Goal: Transaction & Acquisition: Purchase product/service

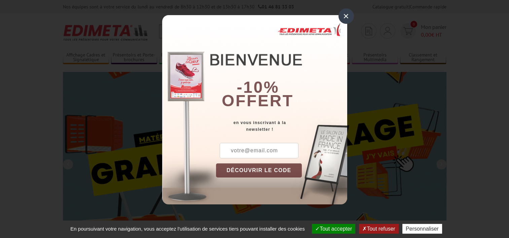
click at [260, 151] on input "text" at bounding box center [259, 150] width 79 height 15
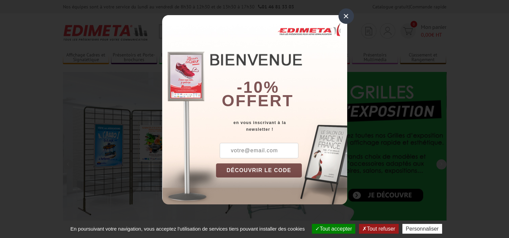
type input "andreanais31@gmail.com"
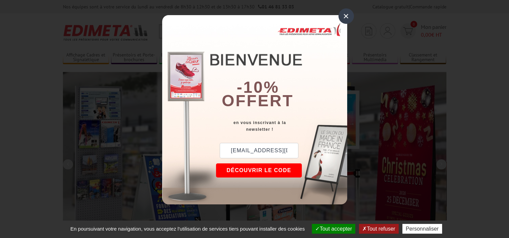
click at [268, 170] on button "DÉCOUVRIR LE CODE" at bounding box center [259, 171] width 86 height 14
click at [269, 172] on button "Copier le code" at bounding box center [252, 171] width 73 height 14
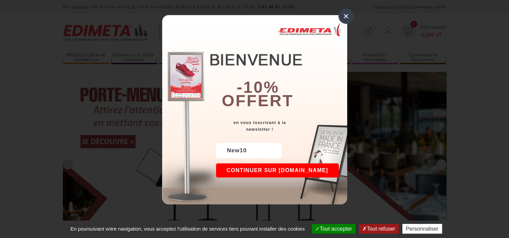
click at [281, 173] on button "Continuer sur edimeta.fr" at bounding box center [277, 171] width 123 height 14
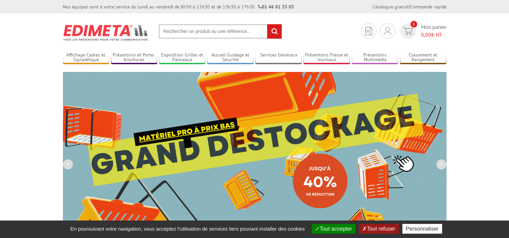
click at [214, 32] on input "text" at bounding box center [220, 31] width 123 height 14
click at [214, 33] on input "text" at bounding box center [220, 31] width 123 height 14
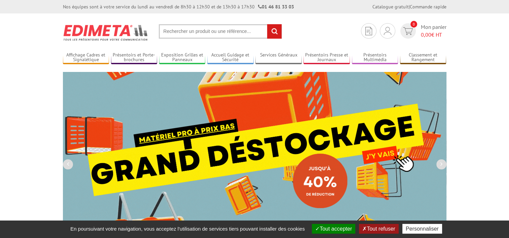
click at [209, 32] on input "text" at bounding box center [220, 31] width 123 height 14
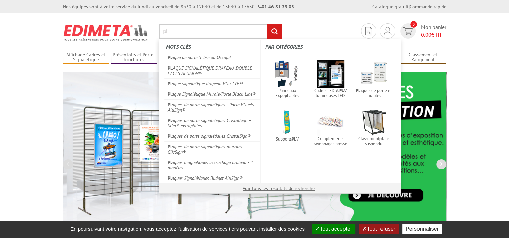
type input "p"
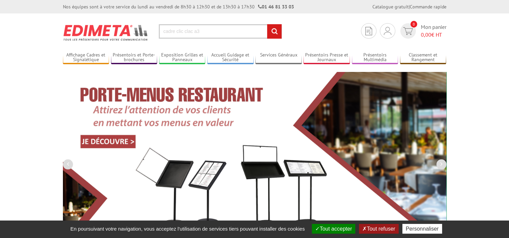
type input "cadre clic clac a3"
click at [267, 24] on input "rechercher" at bounding box center [274, 31] width 14 height 14
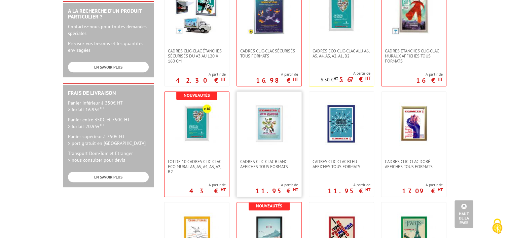
scroll to position [236, 0]
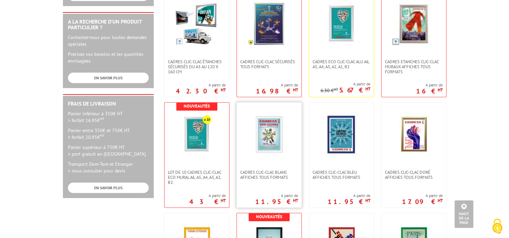
click at [286, 146] on img at bounding box center [269, 135] width 44 height 44
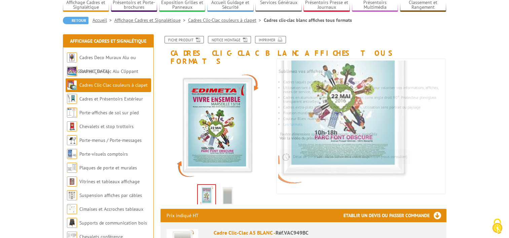
scroll to position [101, 0]
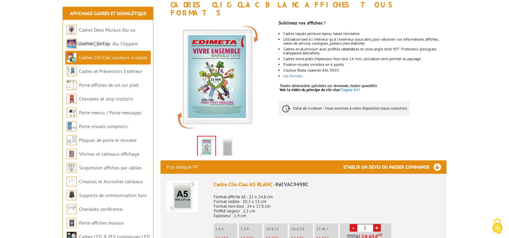
click at [229, 137] on img at bounding box center [227, 147] width 16 height 21
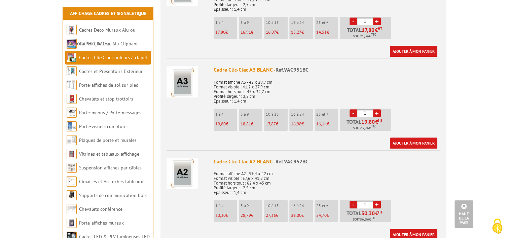
scroll to position [404, 0]
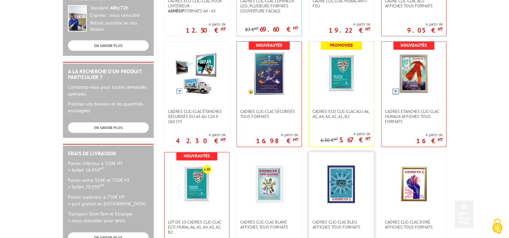
scroll to position [135, 0]
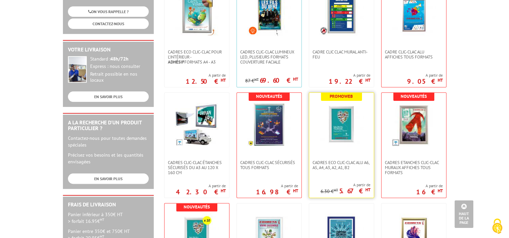
click at [352, 135] on img at bounding box center [342, 125] width 44 height 44
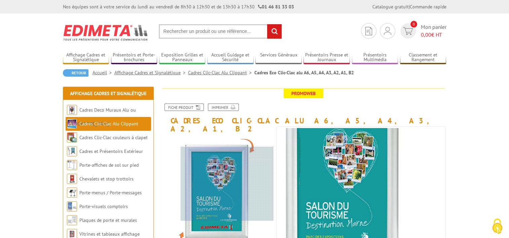
scroll to position [101, 0]
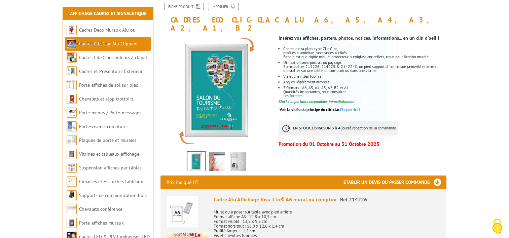
click at [218, 158] on img at bounding box center [217, 162] width 16 height 21
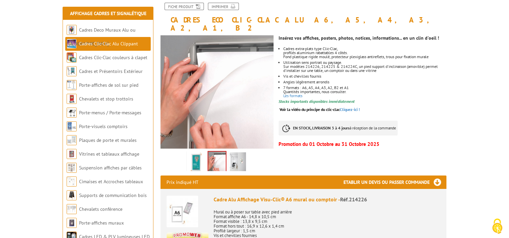
click at [239, 152] on img at bounding box center [238, 162] width 16 height 21
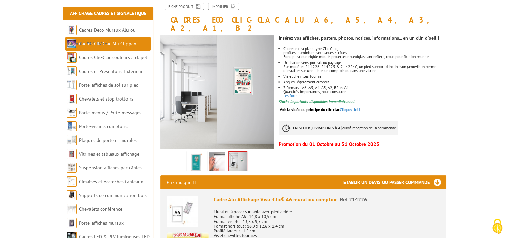
click at [207, 152] on li at bounding box center [217, 160] width 21 height 21
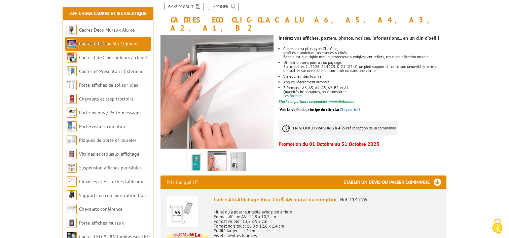
click at [203, 154] on img at bounding box center [196, 162] width 16 height 21
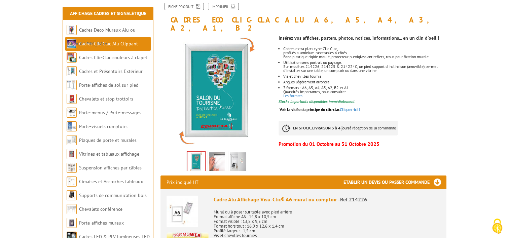
click at [217, 153] on img at bounding box center [217, 162] width 16 height 21
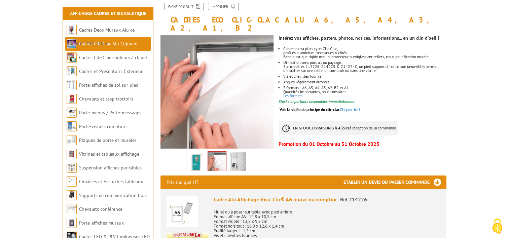
click at [235, 152] on img at bounding box center [238, 162] width 16 height 21
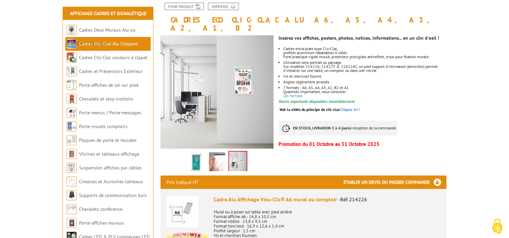
click at [218, 155] on img at bounding box center [217, 162] width 16 height 21
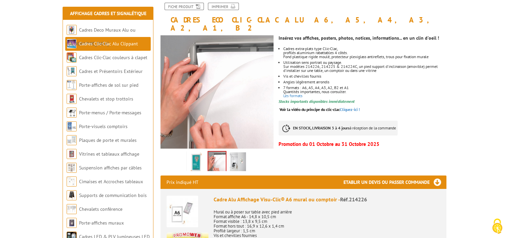
click at [199, 152] on img at bounding box center [196, 162] width 16 height 21
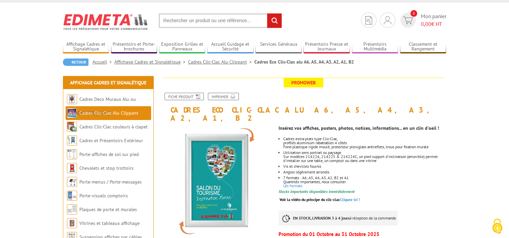
scroll to position [0, 0]
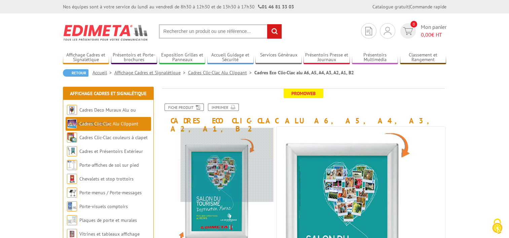
click at [243, 140] on div at bounding box center [227, 165] width 93 height 74
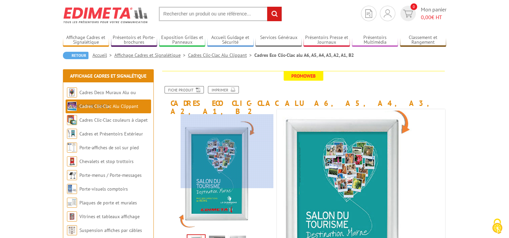
scroll to position [34, 0]
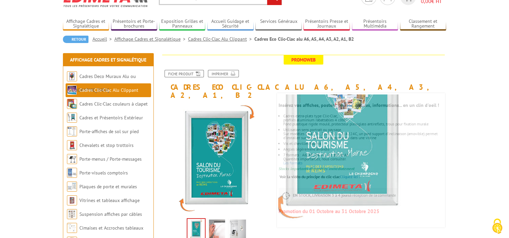
click at [240, 220] on img at bounding box center [238, 230] width 16 height 21
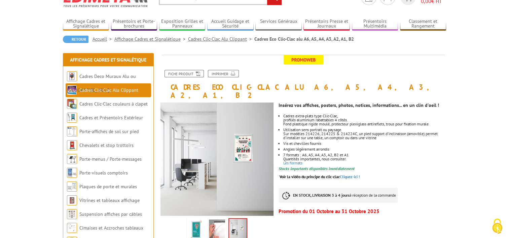
click at [222, 220] on img at bounding box center [217, 230] width 16 height 21
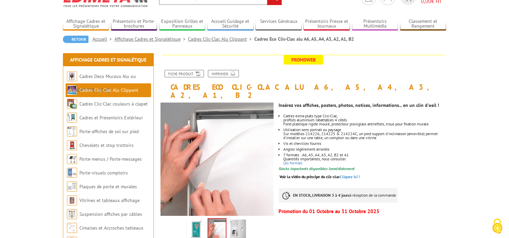
click at [232, 220] on img at bounding box center [238, 230] width 16 height 21
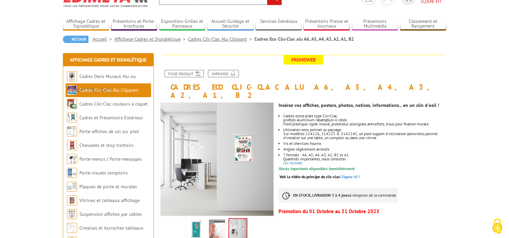
click at [210, 220] on img at bounding box center [217, 230] width 16 height 21
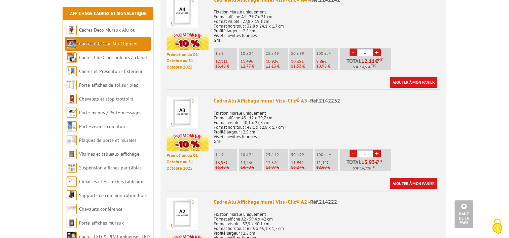
scroll to position [606, 0]
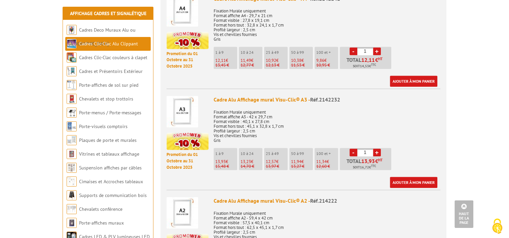
click at [188, 106] on img at bounding box center [183, 112] width 32 height 32
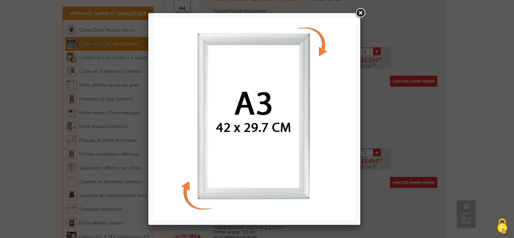
click at [359, 14] on link at bounding box center [360, 13] width 12 height 12
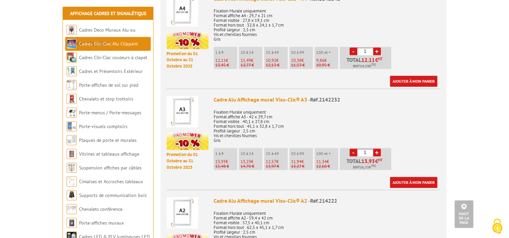
click at [273, 148] on li "25 à 49 12,57 € 13,97 €" at bounding box center [276, 159] width 24 height 22
drag, startPoint x: 369, startPoint y: 143, endPoint x: 357, endPoint y: 143, distance: 11.8
click at [357, 149] on input "1" at bounding box center [365, 153] width 16 height 8
type input "5"
type input "4"
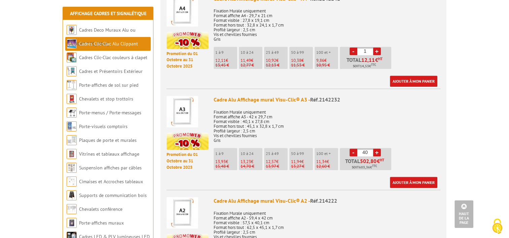
drag, startPoint x: 369, startPoint y: 144, endPoint x: 357, endPoint y: 143, distance: 11.1
click at [357, 149] on input "40" at bounding box center [365, 153] width 16 height 8
type input "50"
